Goal: Task Accomplishment & Management: Complete application form

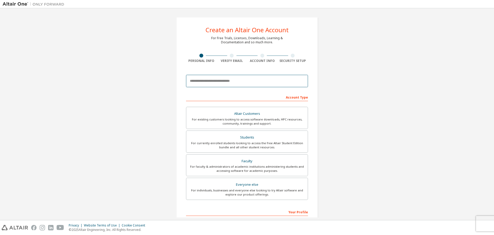
click at [204, 83] on input "email" at bounding box center [247, 81] width 122 height 12
type input "**********"
click at [272, 138] on div "Students" at bounding box center [246, 137] width 115 height 7
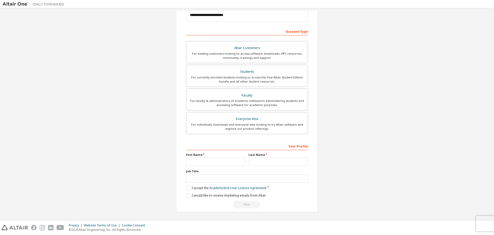
scroll to position [66, 0]
click at [220, 159] on input "text" at bounding box center [215, 161] width 59 height 8
type input "***"
type input "*****"
type input "*"
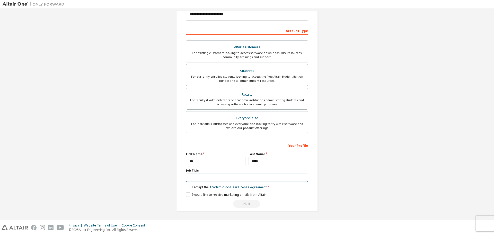
type input "*"
type input "**********"
click at [187, 187] on label "I accept the Academic End-User License Agreement" at bounding box center [226, 187] width 81 height 4
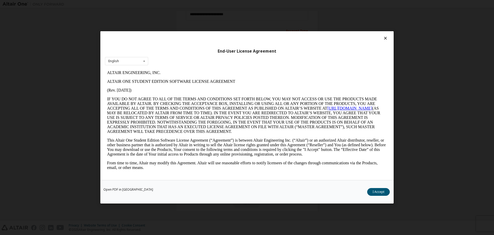
scroll to position [0, 0]
click at [376, 191] on button "I Accept" at bounding box center [378, 192] width 23 height 8
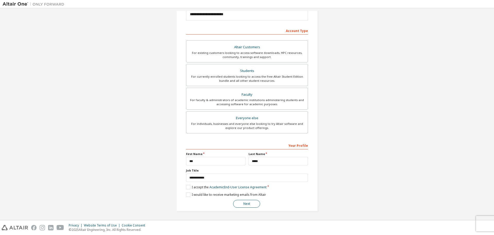
click at [244, 203] on button "Next" at bounding box center [246, 204] width 27 height 8
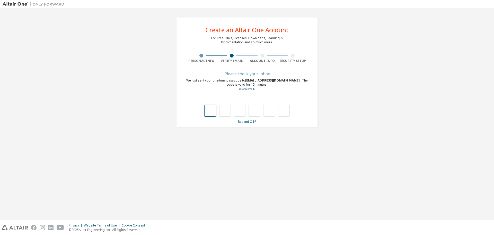
click at [207, 110] on input "text" at bounding box center [210, 111] width 12 height 12
type input "*"
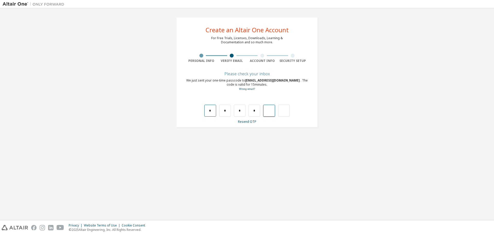
type input "*"
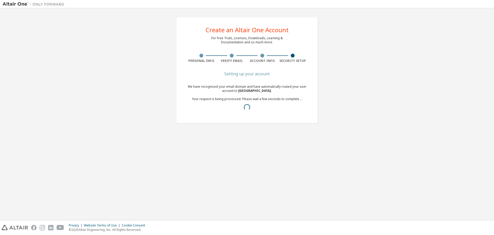
click at [251, 90] on span "[GEOGRAPHIC_DATA] ." at bounding box center [255, 90] width 34 height 4
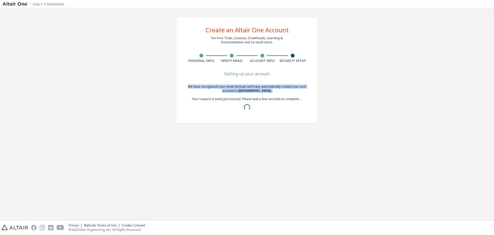
click at [251, 90] on span "[GEOGRAPHIC_DATA] ." at bounding box center [255, 90] width 34 height 4
click at [257, 100] on div "We have recognised your email domain and have automatically routed your user ac…" at bounding box center [247, 98] width 122 height 29
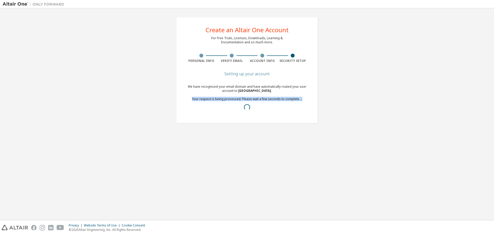
click at [257, 100] on div "We have recognised your email domain and have automatically routed your user ac…" at bounding box center [247, 98] width 122 height 29
